Goal: Task Accomplishment & Management: Manage account settings

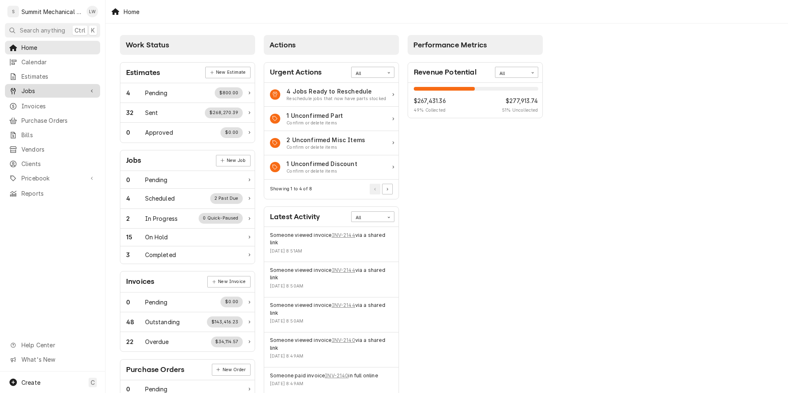
click at [84, 84] on link "Jobs" at bounding box center [52, 91] width 95 height 14
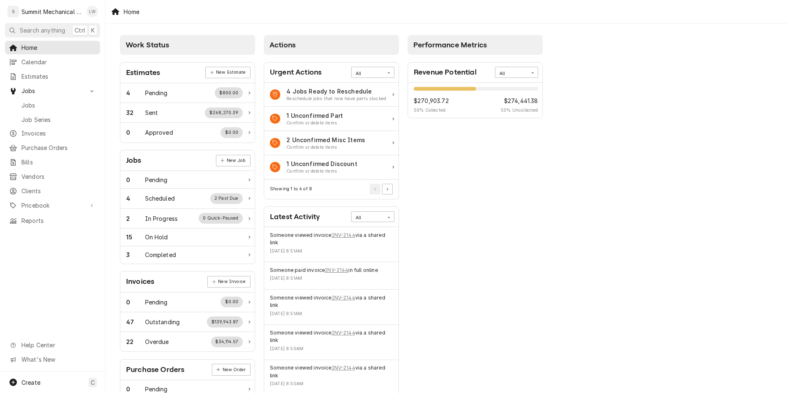
click at [97, 10] on div "Landon Weeks's Avatar" at bounding box center [93, 12] width 12 height 12
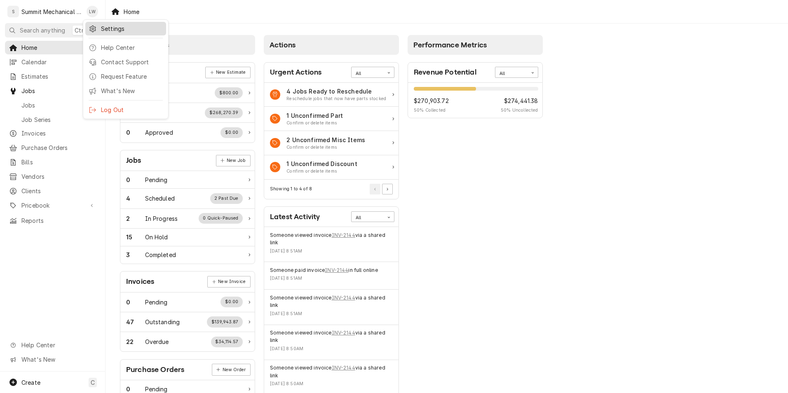
click at [123, 29] on div "Settings" at bounding box center [132, 28] width 62 height 9
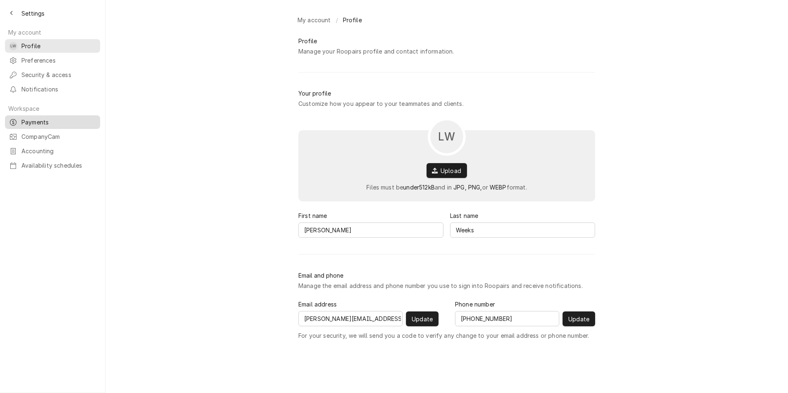
click at [42, 118] on span "Payments" at bounding box center [58, 122] width 75 height 9
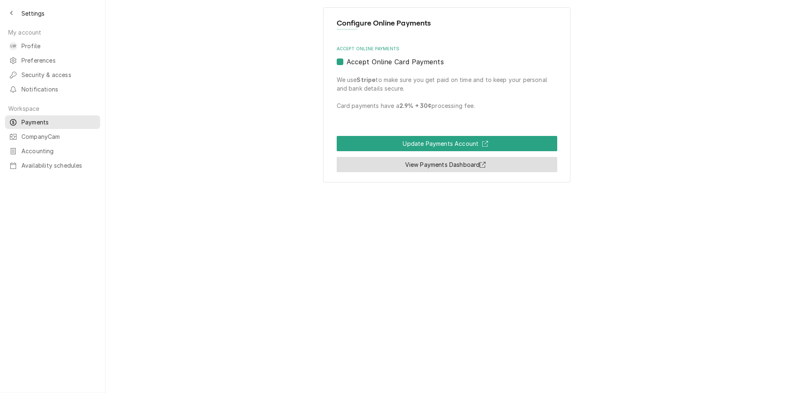
click at [412, 166] on link "View Payments Dashboard" at bounding box center [447, 164] width 221 height 15
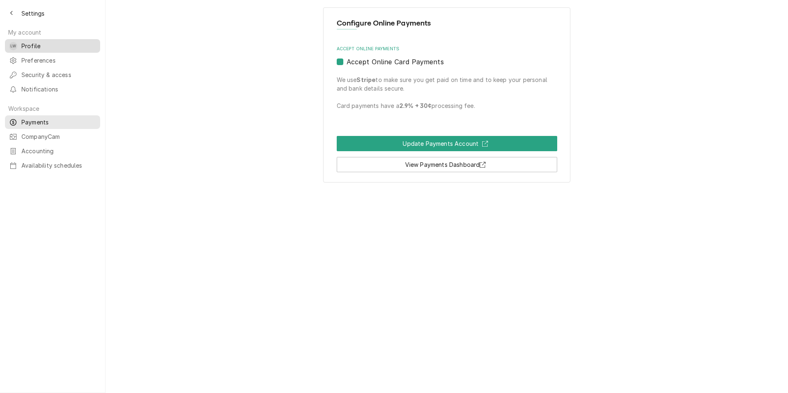
click at [15, 41] on div "LW Profile" at bounding box center [53, 46] width 92 height 10
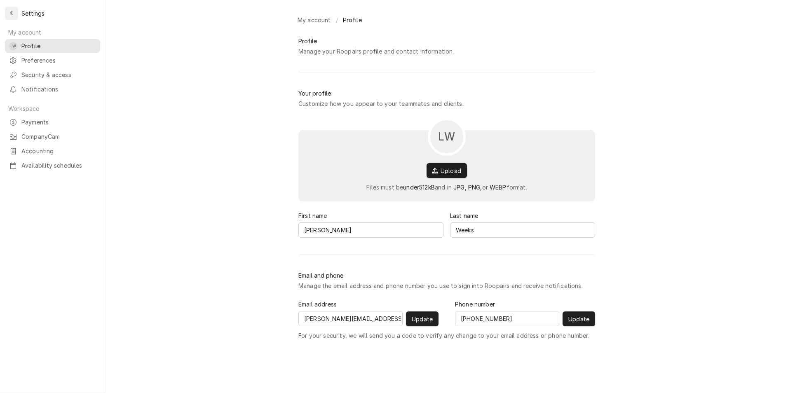
click at [11, 14] on icon "Back to previous page" at bounding box center [11, 13] width 2 height 5
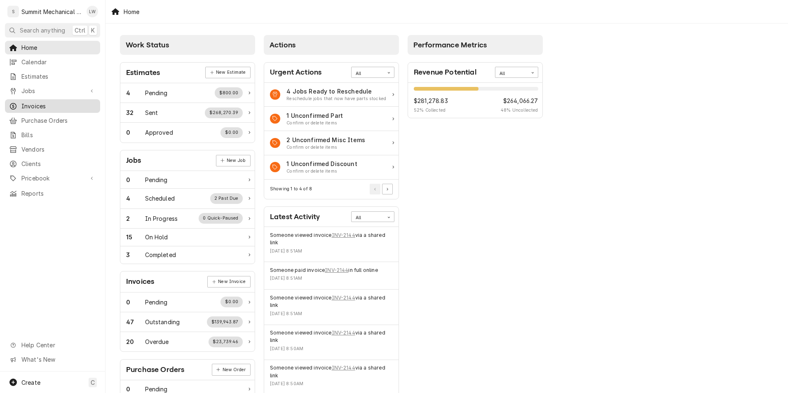
click at [31, 101] on div "Invoices" at bounding box center [53, 106] width 92 height 10
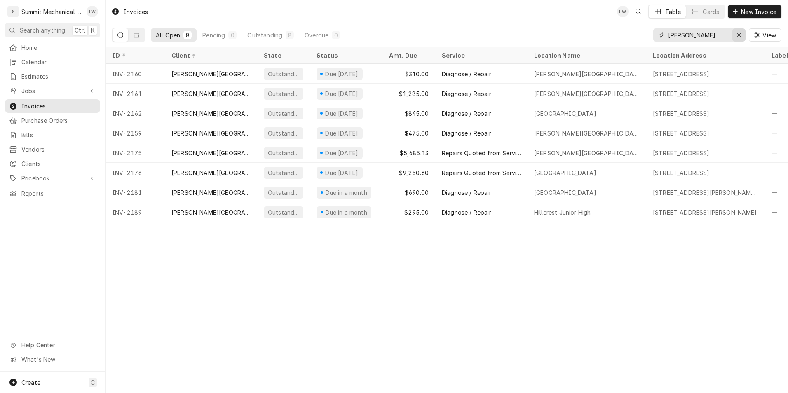
click at [741, 33] on div "Erase input" at bounding box center [739, 35] width 8 height 8
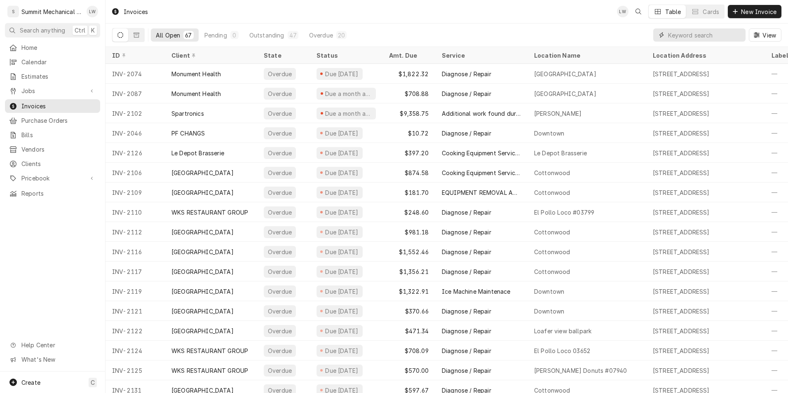
click at [684, 37] on input "Dynamic Content Wrapper" at bounding box center [704, 34] width 73 height 13
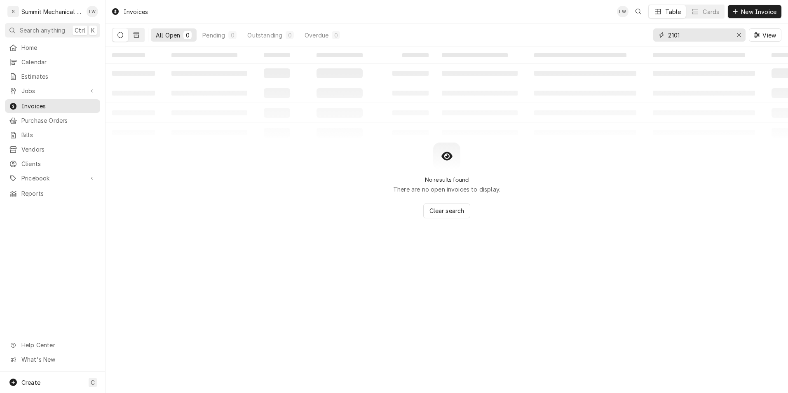
type input "2101"
click at [135, 33] on icon "Dynamic Content Wrapper" at bounding box center [137, 35] width 6 height 5
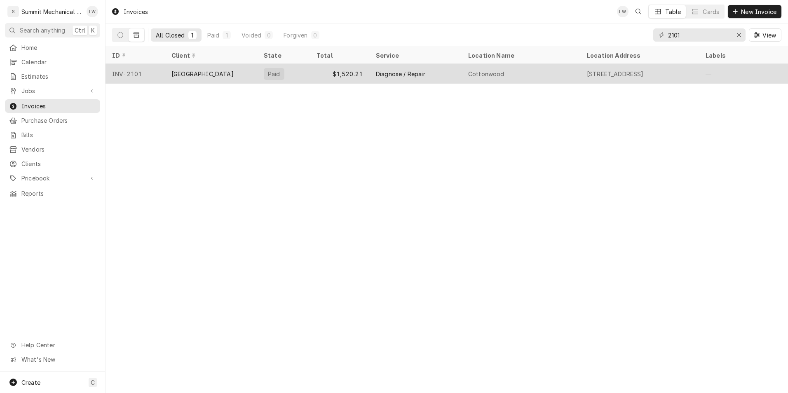
click at [305, 71] on div "Paid" at bounding box center [283, 74] width 53 height 20
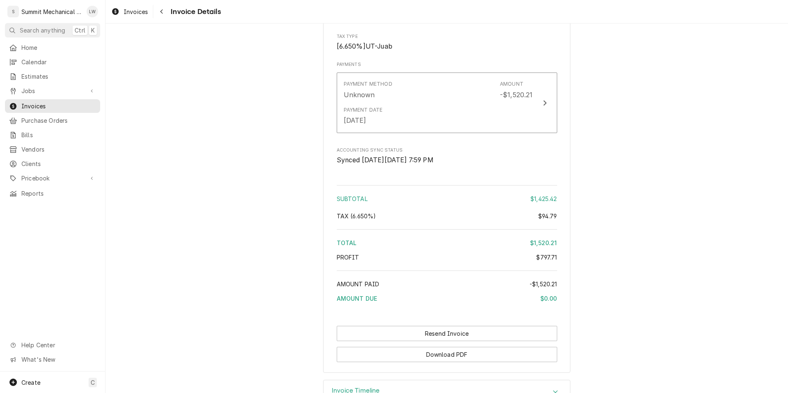
scroll to position [1516, 0]
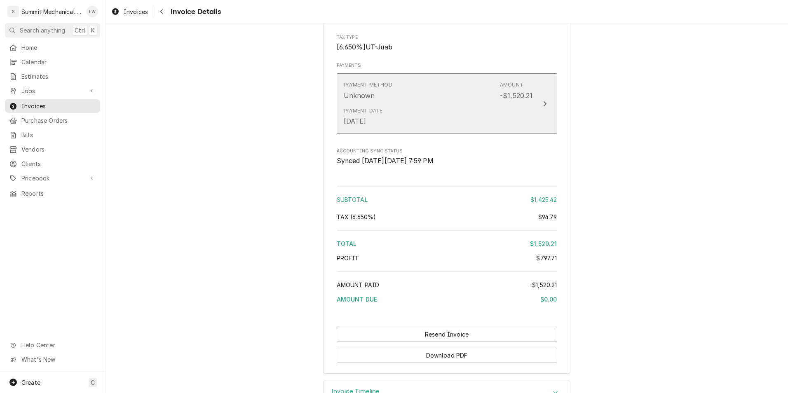
click at [537, 116] on button "Payment Method Unknown Amount -$1,520.21 Payment Date [DATE]" at bounding box center [447, 103] width 221 height 60
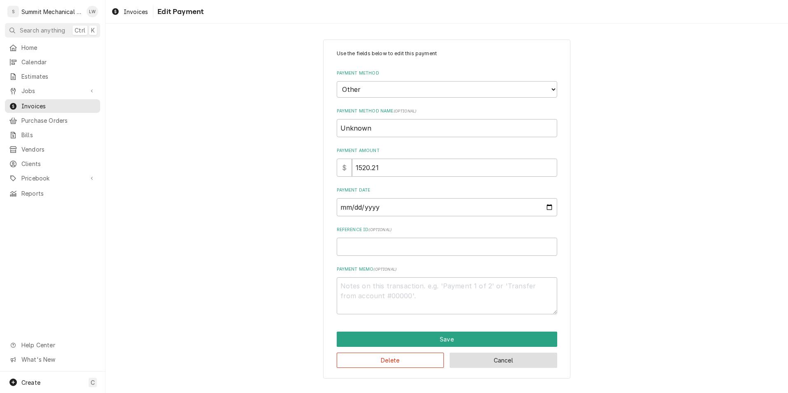
click at [502, 361] on button "Cancel" at bounding box center [504, 360] width 108 height 15
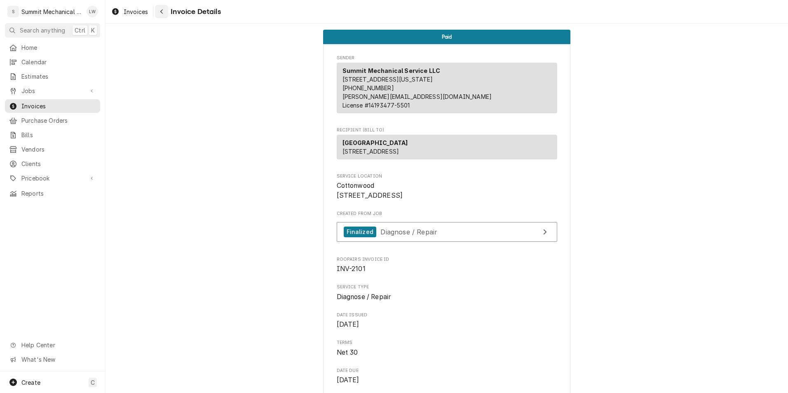
click at [160, 9] on div "Navigate back" at bounding box center [161, 11] width 8 height 8
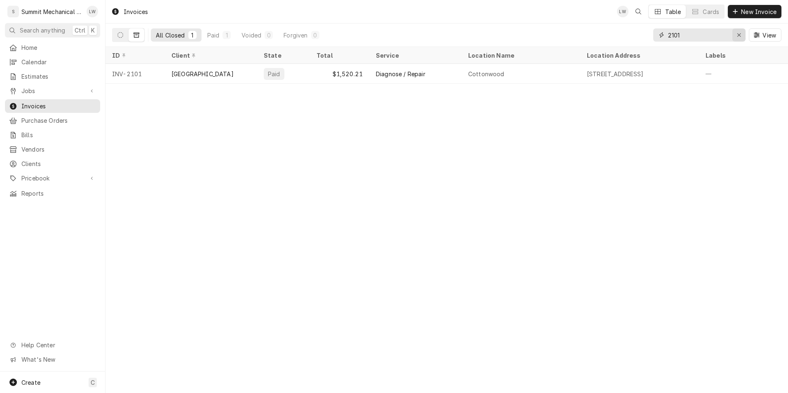
click at [738, 34] on icon "Erase input" at bounding box center [739, 35] width 5 height 6
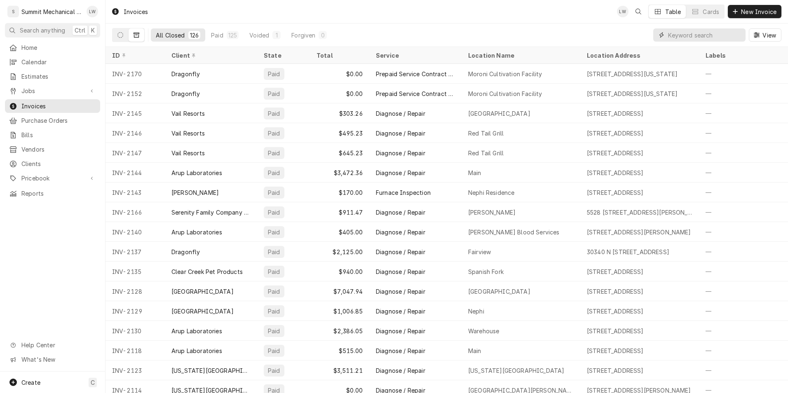
click at [676, 34] on input "Dynamic Content Wrapper" at bounding box center [704, 34] width 73 height 13
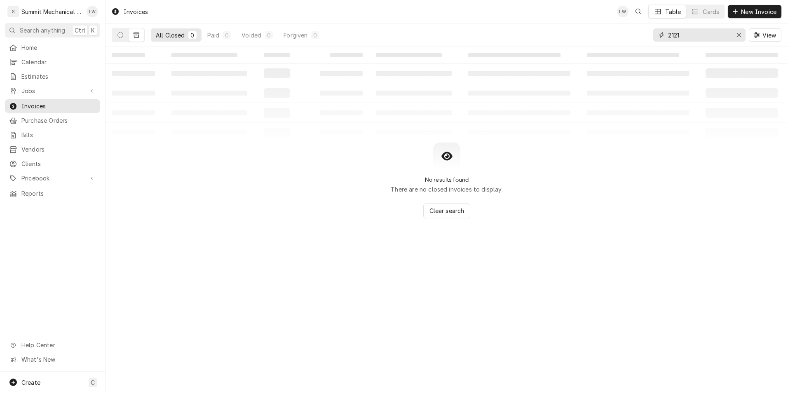
type input "2121"
click at [126, 35] on button "Dynamic Content Wrapper" at bounding box center [121, 34] width 16 height 13
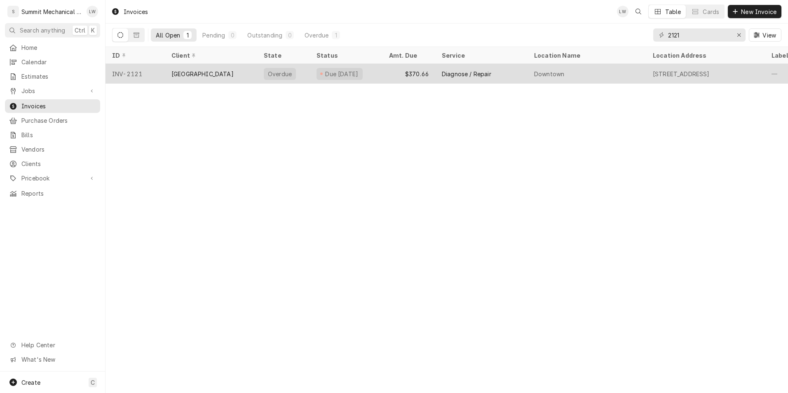
click at [224, 72] on div "[GEOGRAPHIC_DATA]" at bounding box center [211, 74] width 92 height 20
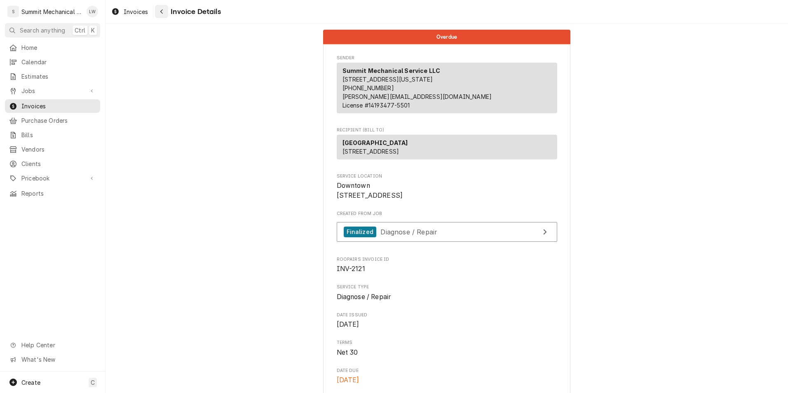
click at [159, 12] on div "Navigate back" at bounding box center [161, 11] width 8 height 8
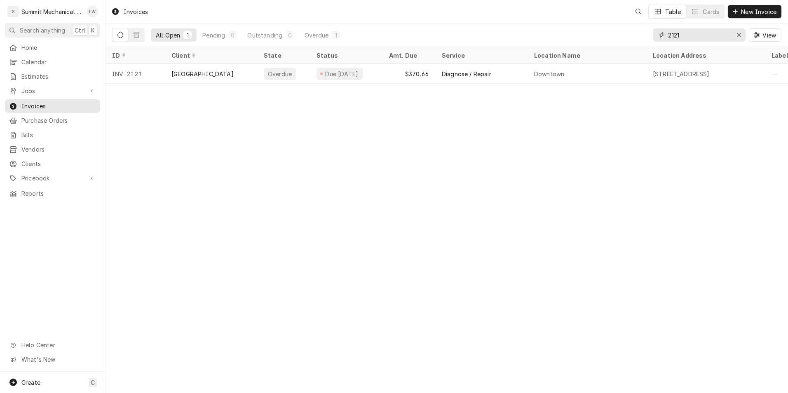
click at [715, 33] on input "2121" at bounding box center [699, 34] width 62 height 13
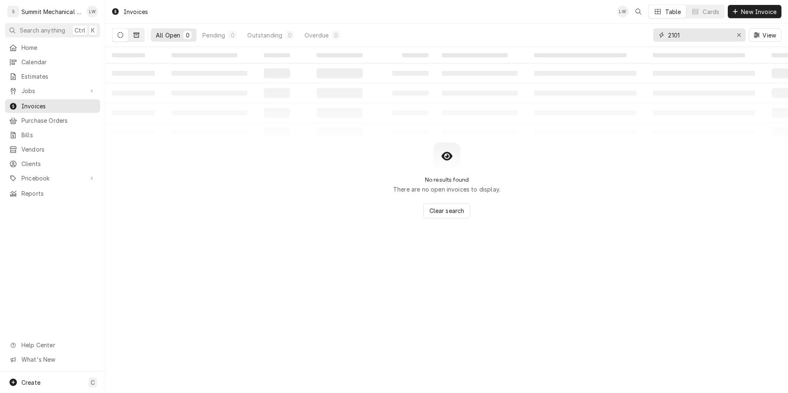
type input "2101"
click at [140, 33] on button "Dynamic Content Wrapper" at bounding box center [137, 34] width 16 height 13
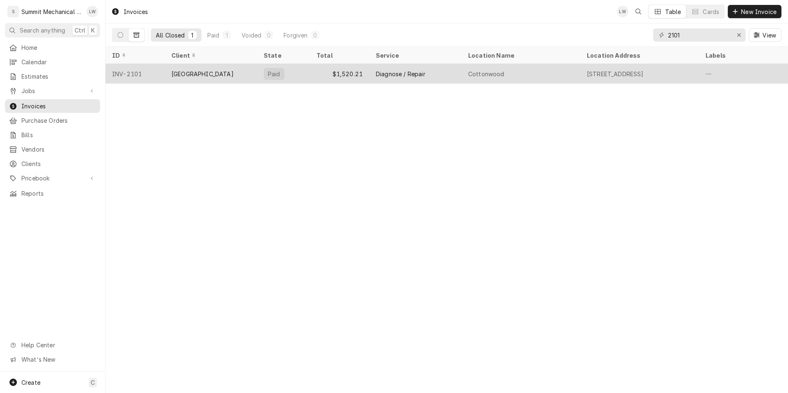
click at [455, 73] on div "Diagnose / Repair" at bounding box center [415, 74] width 92 height 20
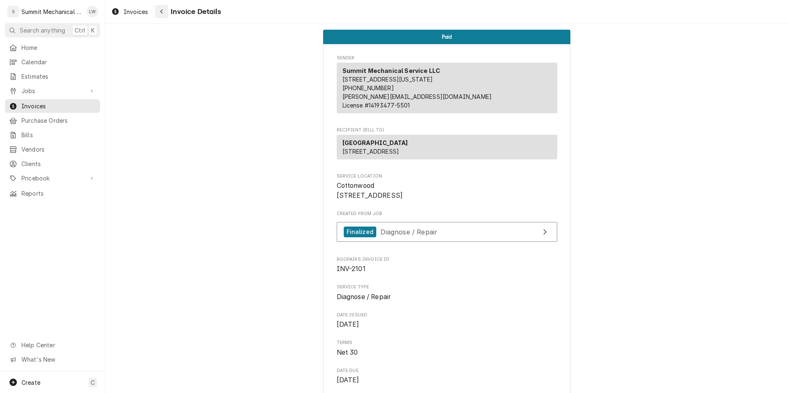
click at [159, 7] on button "Navigate back" at bounding box center [161, 11] width 13 height 13
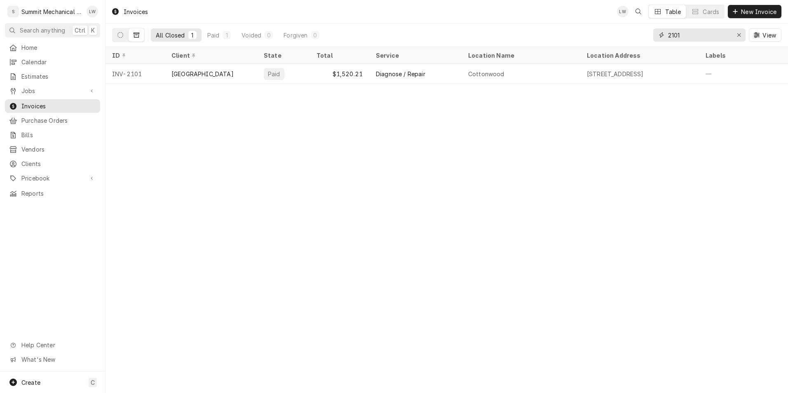
click at [708, 37] on input "2101" at bounding box center [699, 34] width 62 height 13
click at [685, 35] on input "2105" at bounding box center [699, 34] width 62 height 13
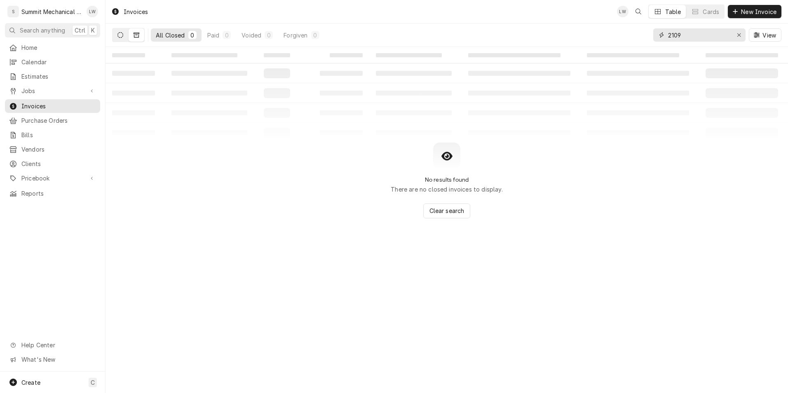
type input "2109"
click at [121, 35] on icon "Dynamic Content Wrapper" at bounding box center [120, 35] width 6 height 6
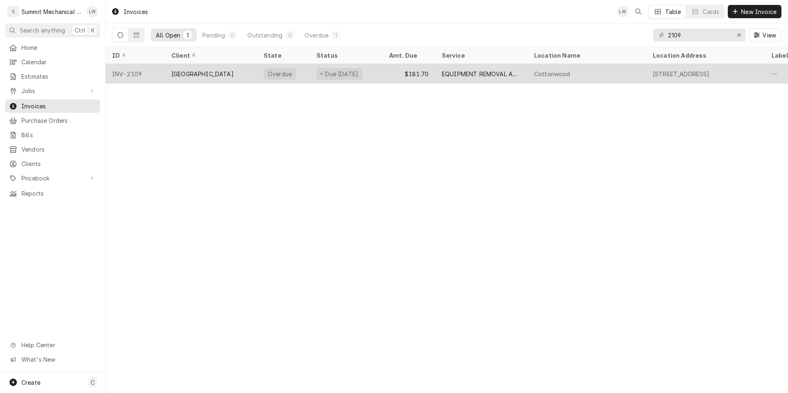
click at [412, 77] on div "$181.70" at bounding box center [409, 74] width 53 height 20
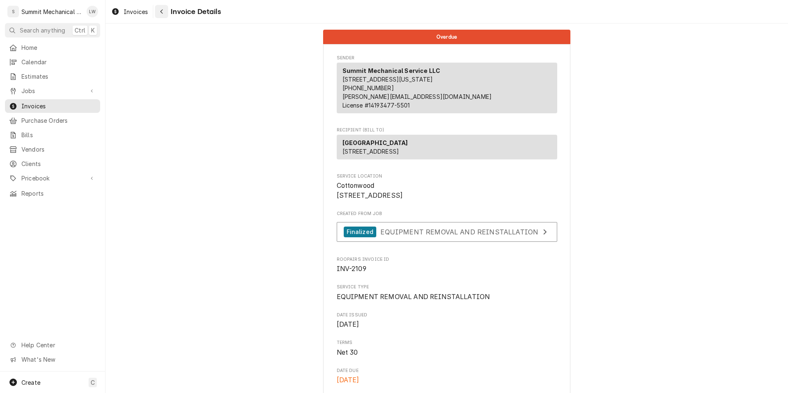
click at [160, 9] on icon "Navigate back" at bounding box center [162, 12] width 4 height 6
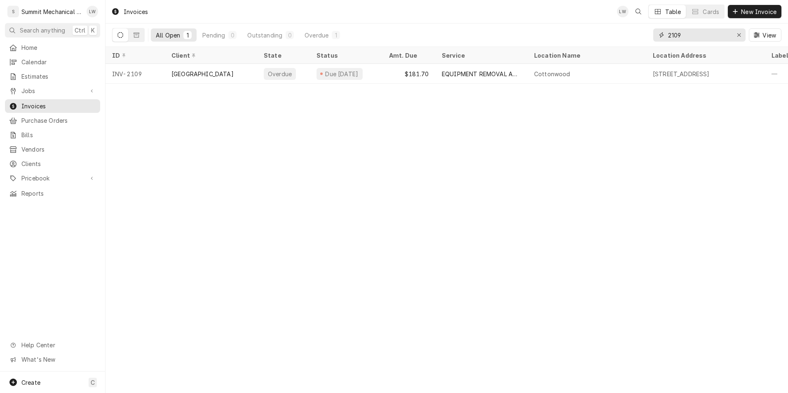
click at [702, 32] on input "2109" at bounding box center [699, 34] width 62 height 13
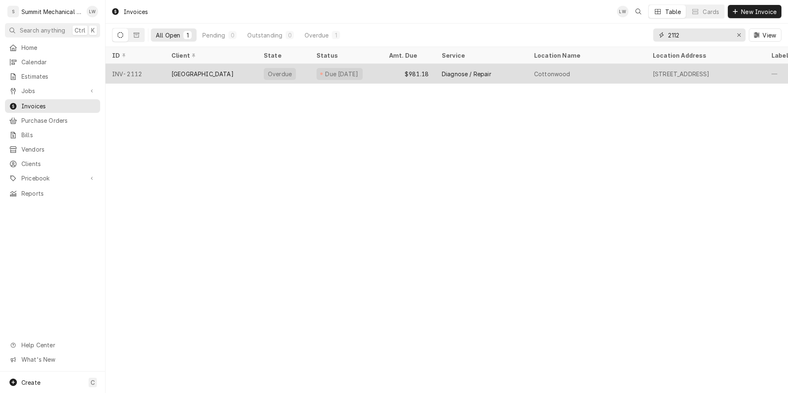
type input "2112"
click at [238, 78] on div "[GEOGRAPHIC_DATA]" at bounding box center [211, 74] width 92 height 20
